Goal: Information Seeking & Learning: Learn about a topic

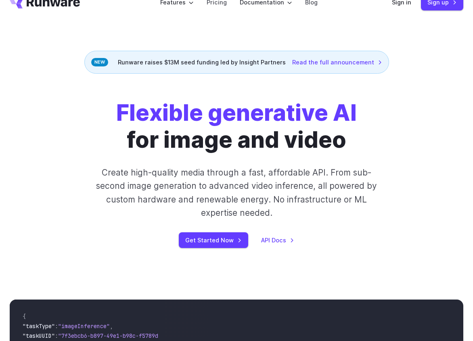
drag, startPoint x: 476, startPoint y: 11, endPoint x: 510, endPoint y: 28, distance: 37.9
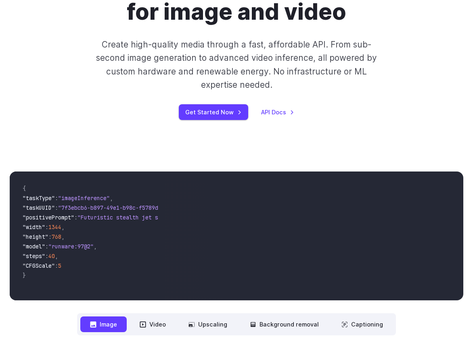
scroll to position [181, 0]
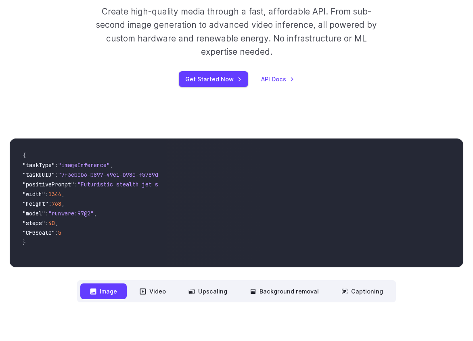
click at [395, 70] on div "Flexible generative AI for image and video Create high-quality media through a …" at bounding box center [236, 12] width 362 height 149
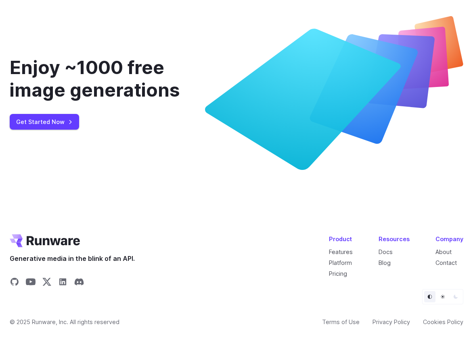
scroll to position [2905, 0]
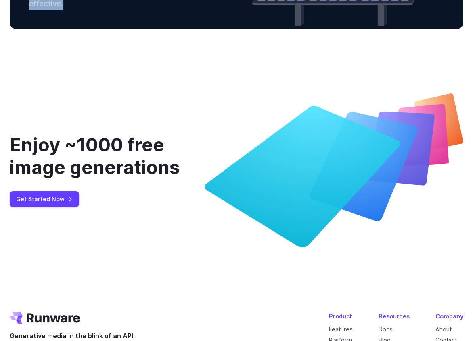
drag, startPoint x: 30, startPoint y: 134, endPoint x: 118, endPoint y: 157, distance: 90.6
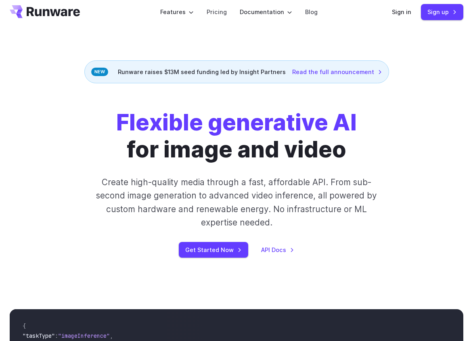
scroll to position [0, 0]
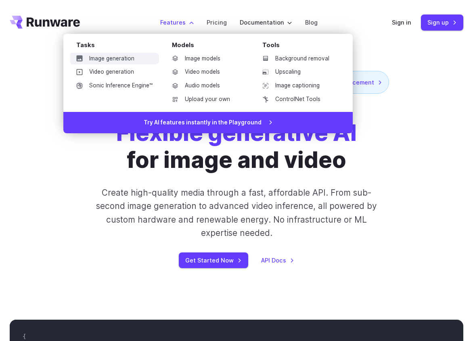
click at [138, 56] on link "Image generation" at bounding box center [114, 59] width 89 height 12
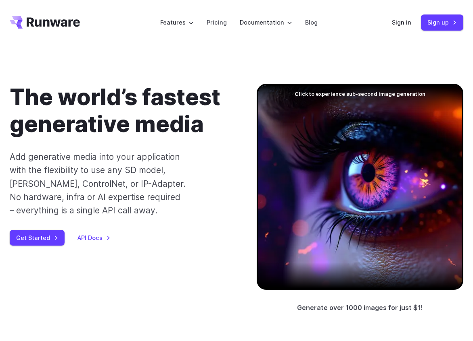
click at [169, 228] on div "The world’s fastest generative media Add generative media into your application…" at bounding box center [120, 165] width 221 height 162
click at [224, 21] on link "Pricing" at bounding box center [216, 22] width 20 height 9
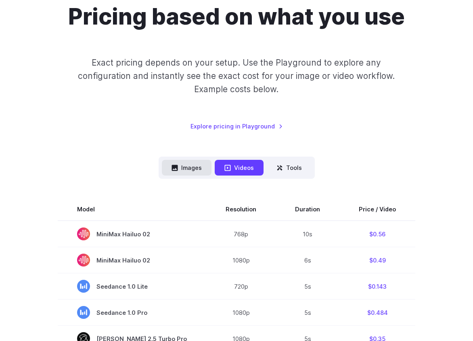
click at [199, 167] on button "Images" at bounding box center [187, 168] width 50 height 16
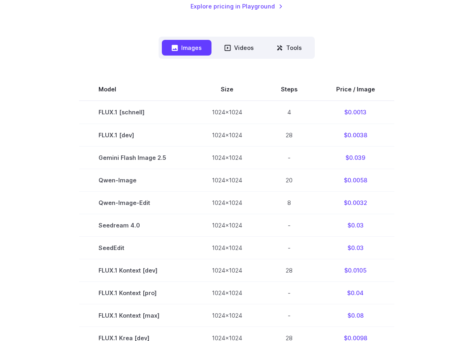
scroll to position [202, 0]
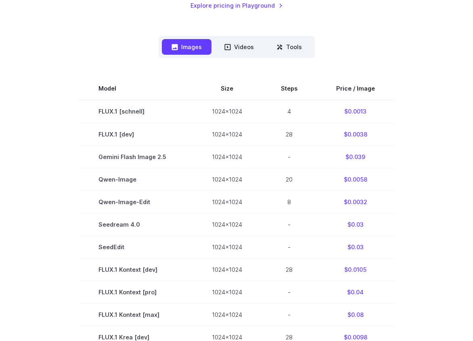
click at [450, 162] on section "Model Size Steps Price / Image FLUX.1 [schnell] 1024x1024 4 $0.0013 FLUX.1 [dev…" at bounding box center [236, 314] width 453 height 475
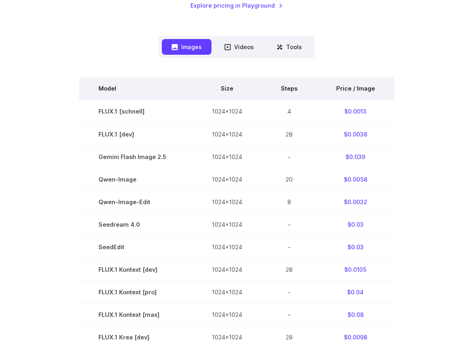
click at [356, 83] on th "Price / Image" at bounding box center [354, 88] width 77 height 23
click at [356, 87] on th "Price / Image" at bounding box center [354, 88] width 77 height 23
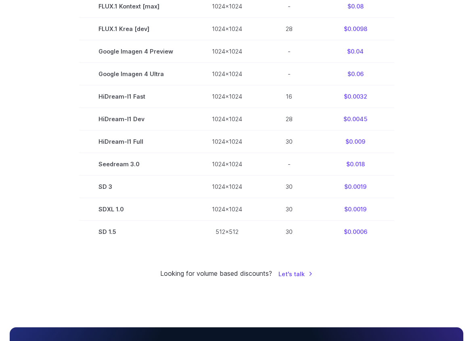
scroll to position [528, 0]
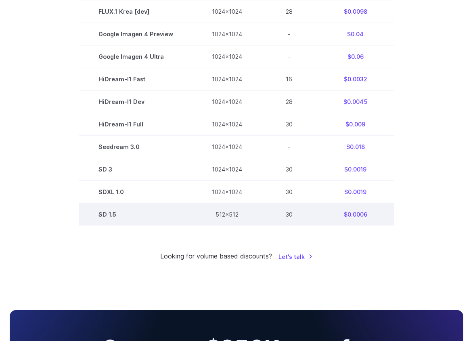
click at [101, 214] on td "SD 1.5" at bounding box center [135, 215] width 113 height 23
drag, startPoint x: 98, startPoint y: 219, endPoint x: 372, endPoint y: 219, distance: 274.6
click at [372, 219] on tr "SD 1.5 512x512 30 $0.0006" at bounding box center [236, 215] width 315 height 23
click at [373, 219] on td "$0.0006" at bounding box center [354, 215] width 77 height 23
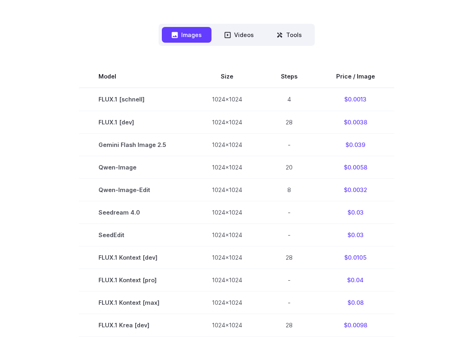
scroll to position [165, 0]
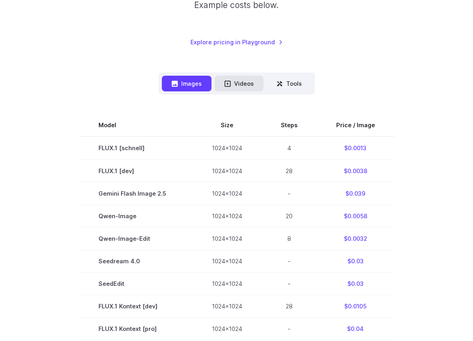
click at [249, 78] on button "Videos" at bounding box center [238, 84] width 49 height 16
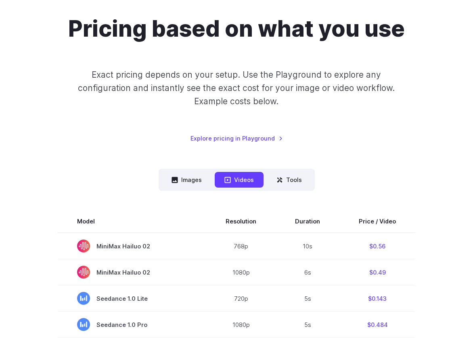
scroll to position [162, 0]
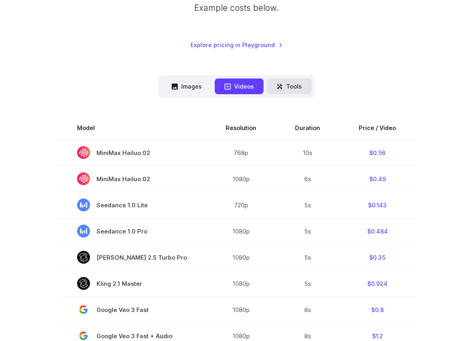
click at [295, 84] on button "Tools" at bounding box center [289, 87] width 45 height 16
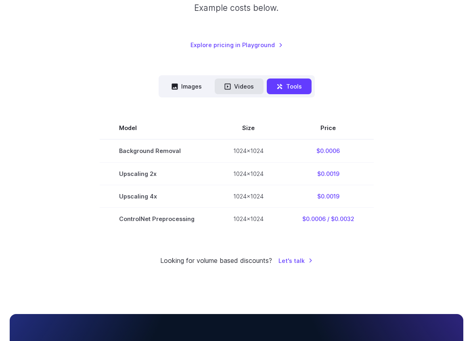
click at [239, 86] on button "Videos" at bounding box center [238, 87] width 49 height 16
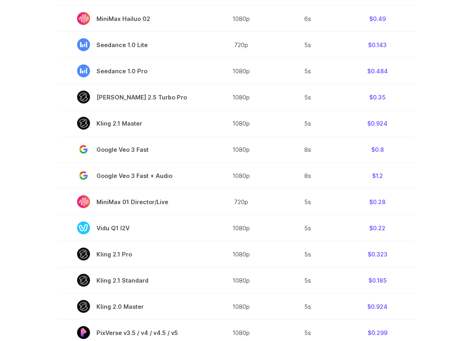
scroll to position [564, 0]
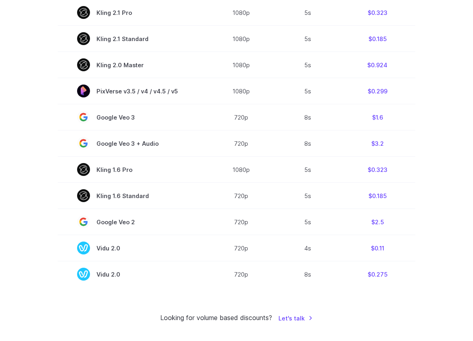
drag, startPoint x: 35, startPoint y: 231, endPoint x: 51, endPoint y: 219, distance: 20.2
click at [35, 231] on section "Model Resolution Duration Price / Video MiniMax Hailuo 02 768p 10s $0.56 MiniMa…" at bounding box center [236, 1] width 453 height 573
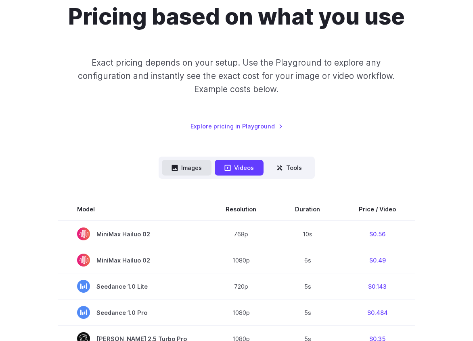
click at [190, 175] on button "Images" at bounding box center [187, 168] width 50 height 16
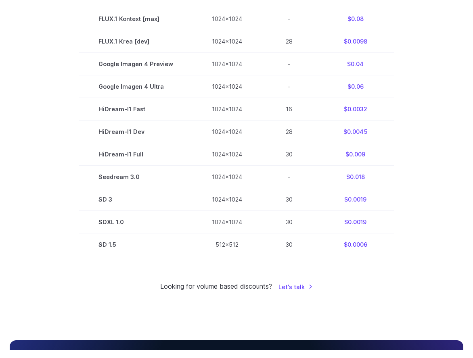
scroll to position [524, 0]
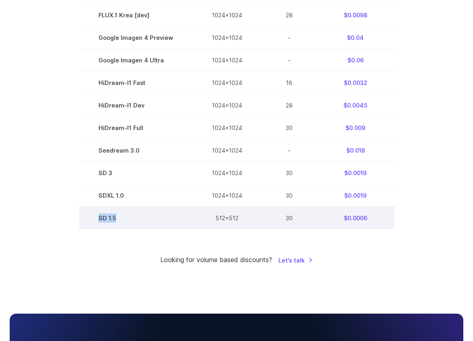
drag, startPoint x: 97, startPoint y: 225, endPoint x: 129, endPoint y: 220, distance: 33.1
click at [129, 220] on td "SD 1.5" at bounding box center [135, 218] width 113 height 23
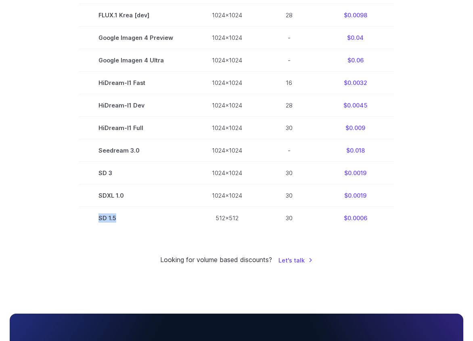
copy td "SD 1.5"
